Goal: Complete application form

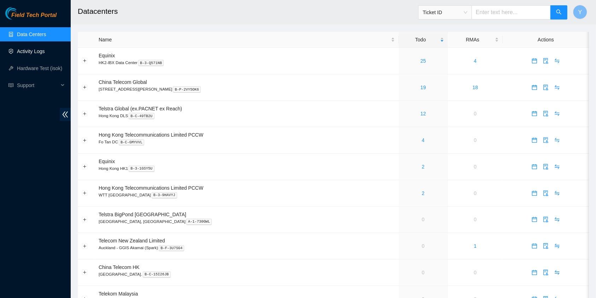
click at [30, 52] on link "Activity Logs" at bounding box center [31, 51] width 28 height 6
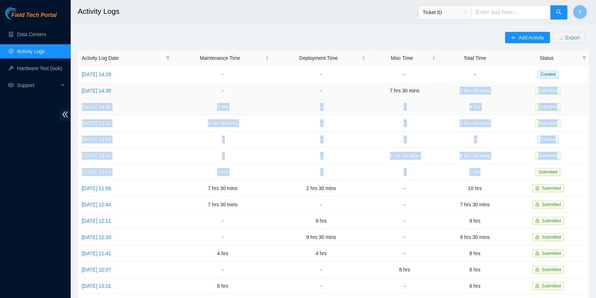
drag, startPoint x: 492, startPoint y: 170, endPoint x: 462, endPoint y: 86, distance: 88.9
click at [462, 86] on tbody "[DATE] 14:29 - - - - Created [DATE] 14:39 - - 7 hrs 30 mins 7 hrs 30 mins Submi…" at bounding box center [333, 228] width 511 height 325
click at [420, 164] on td "-" at bounding box center [404, 172] width 70 height 16
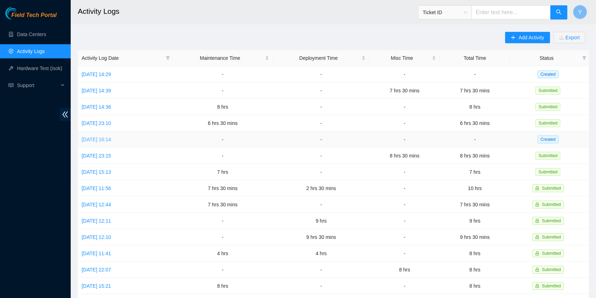
click at [111, 139] on link "[DATE] 16:14" at bounding box center [96, 139] width 29 height 6
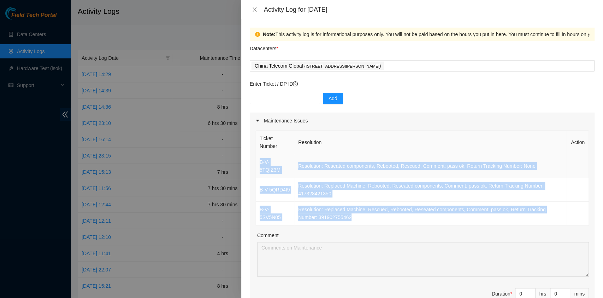
drag, startPoint x: 365, startPoint y: 207, endPoint x: 258, endPoint y: 158, distance: 117.7
click at [258, 158] on tbody "B-V-5TQIZ3M Resolution: Reseated components, Rebooted, Rescued, Comment: pass o…" at bounding box center [422, 189] width 333 height 71
copy tbody "B-V-5TQIZ3M Resolution: Reseated components, Rebooted, Rescued, Comment: pass o…"
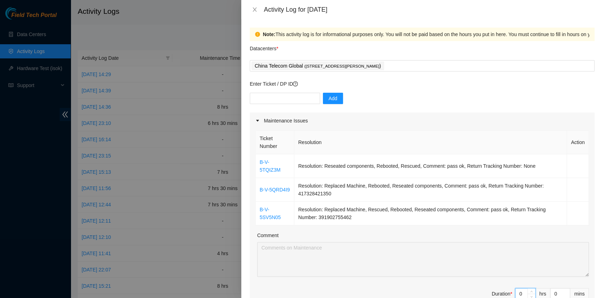
click at [516, 288] on input "0" at bounding box center [526, 293] width 20 height 11
type input "7"
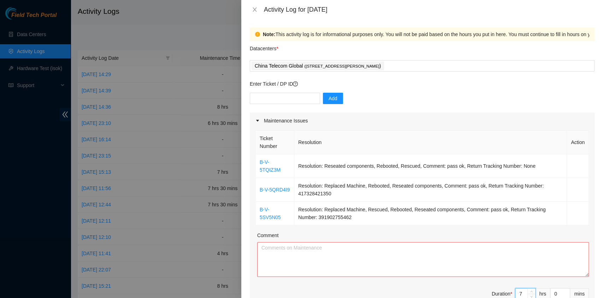
type input "7"
type input "3"
type input "30"
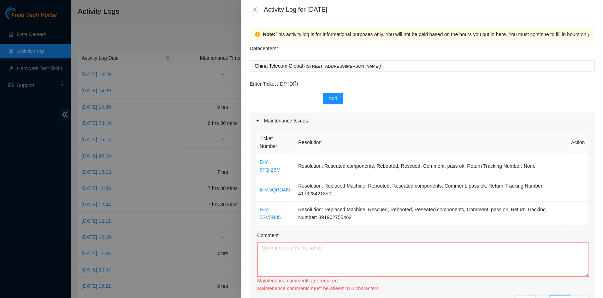
type input "30"
click at [363, 232] on div "Comment" at bounding box center [423, 236] width 332 height 11
click at [364, 249] on textarea "Comment" at bounding box center [423, 259] width 332 height 35
paste textarea "B-V-5TQIZ3M Resolution: Reseated components, Rebooted, Rescued, Comment: pass o…"
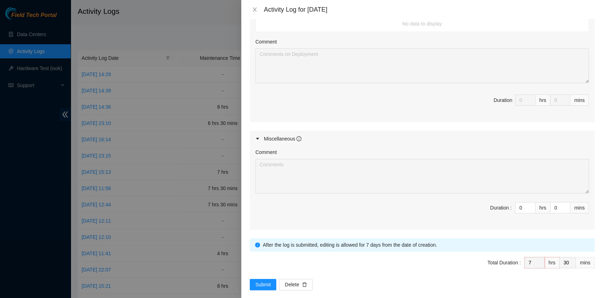
scroll to position [342, 0]
type textarea "B-V-5TQIZ3M Resolution: Reseated components, Rebooted, Rescued, Comment: pass o…"
click at [264, 280] on span "Submit" at bounding box center [264, 284] width 16 height 8
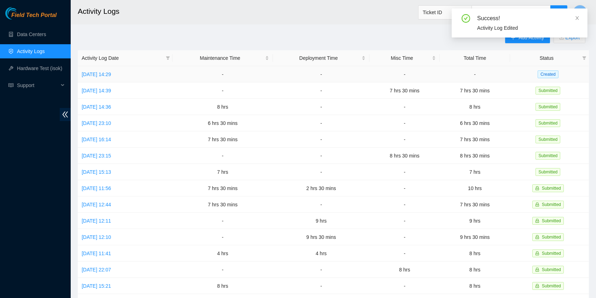
click at [78, 73] on td "[DATE] 14:29" at bounding box center [125, 74] width 95 height 16
click at [87, 75] on link "[DATE] 14:29" at bounding box center [96, 74] width 29 height 6
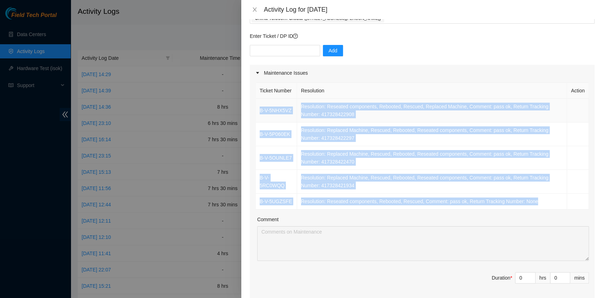
scroll to position [47, 0]
drag, startPoint x: 523, startPoint y: 206, endPoint x: 257, endPoint y: 116, distance: 280.4
click at [257, 116] on tbody "B-V-5NHX5VZ Resolution: Reseated components, Rebooted, Rescued, Replaced Machin…" at bounding box center [422, 154] width 333 height 111
copy tbody "B-V-5NHX5VZ Resolution: Reseated components, Rebooted, Rescued, Replaced Machin…"
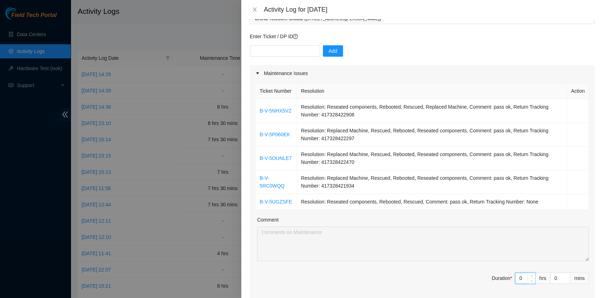
drag, startPoint x: 517, startPoint y: 287, endPoint x: 483, endPoint y: 283, distance: 34.2
click at [483, 283] on span "Duration * 0 hrs 0 mins" at bounding box center [423, 282] width 334 height 20
type input "8"
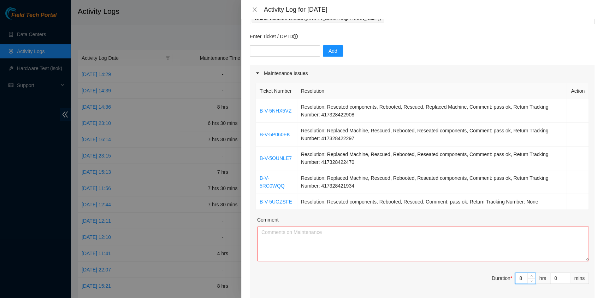
type input "8"
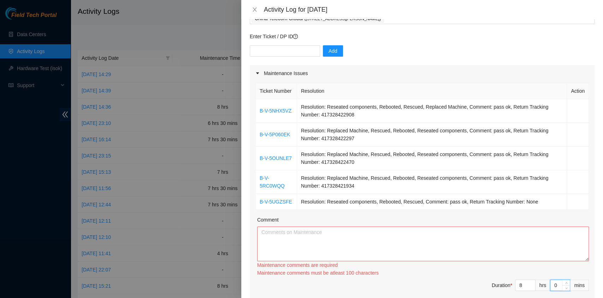
type input "3"
type input "30"
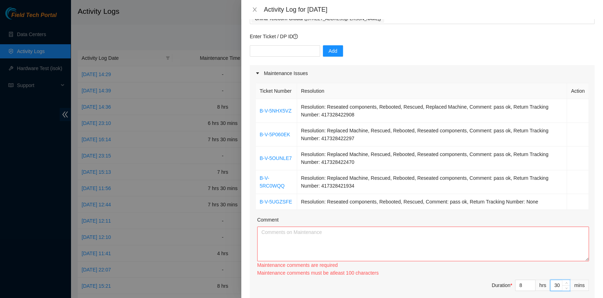
click at [423, 269] on div "Maintenance comments are required" at bounding box center [423, 265] width 332 height 8
click at [411, 257] on textarea "Comment" at bounding box center [423, 243] width 332 height 35
paste textarea "B-V-5NHX5VZ Resolution: Reseated components, Rebooted, Rescued, Replaced Machin…"
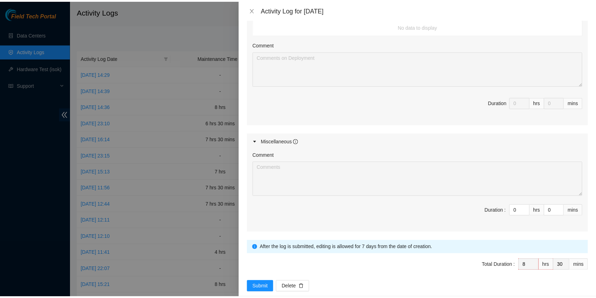
scroll to position [390, 0]
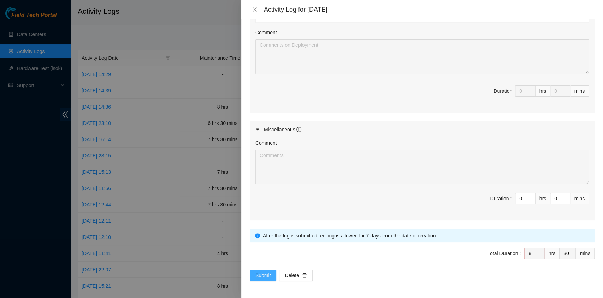
type textarea "B-V-5NHX5VZ Resolution: Reseated components, Rebooted, Rescued, Replaced Machin…"
click at [263, 273] on span "Submit" at bounding box center [264, 275] width 16 height 8
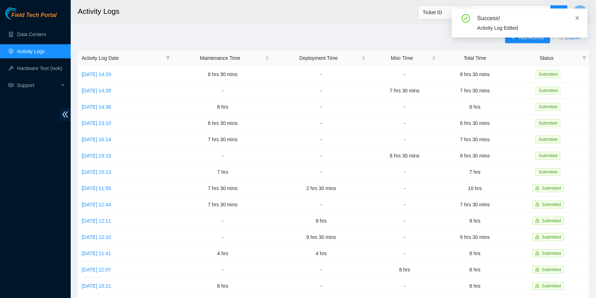
click at [578, 21] on span at bounding box center [577, 18] width 5 height 6
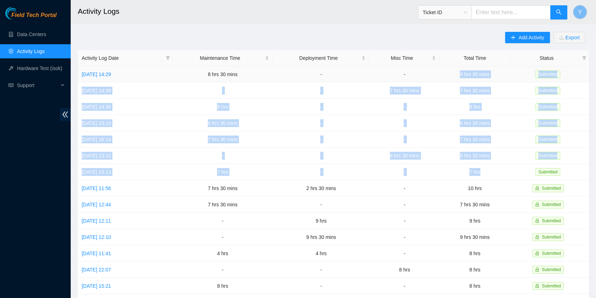
drag, startPoint x: 504, startPoint y: 172, endPoint x: 463, endPoint y: 72, distance: 108.1
click at [463, 72] on tbody "[DATE] 14:29 8 hrs 30 mins - - 8 hrs 30 mins Submitted [DATE] 14:39 - - 7 hrs 3…" at bounding box center [333, 228] width 511 height 325
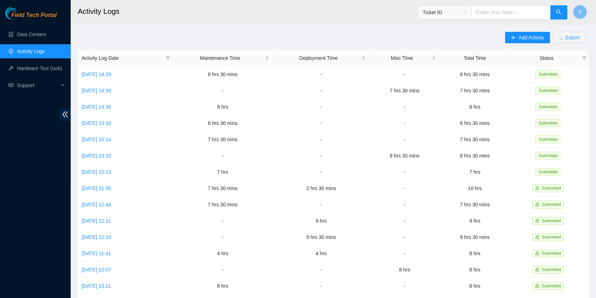
click at [445, 32] on div "Add Activity Export Activity Log Date Maintenance Time Deployment Time Misc Tim…" at bounding box center [333, 223] width 511 height 382
click at [584, 8] on button "Y" at bounding box center [580, 12] width 14 height 14
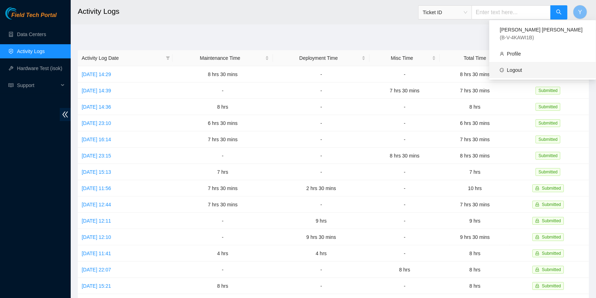
click at [522, 67] on link "Logout" at bounding box center [514, 70] width 15 height 6
